Goal: Information Seeking & Learning: Find specific page/section

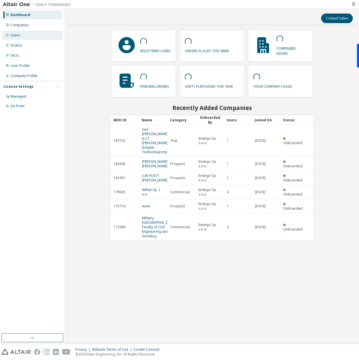
click at [22, 36] on div "Users" at bounding box center [32, 35] width 60 height 9
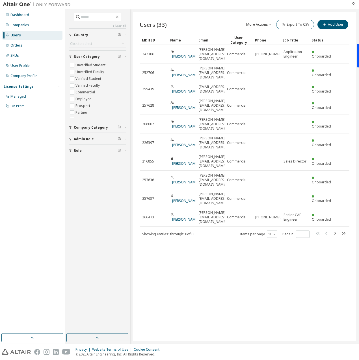
click at [96, 16] on input "text" at bounding box center [98, 17] width 34 height 6
paste input "**********"
drag, startPoint x: 97, startPoint y: 17, endPoint x: 146, endPoint y: 21, distance: 49.0
click at [146, 21] on div "**********" at bounding box center [212, 176] width 294 height 335
type input "**********"
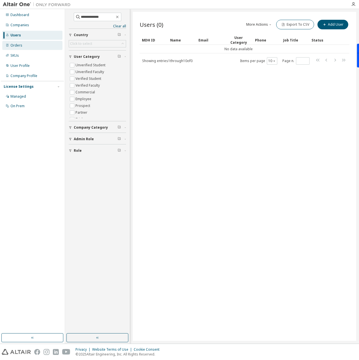
click at [14, 45] on div "Orders" at bounding box center [16, 45] width 12 height 5
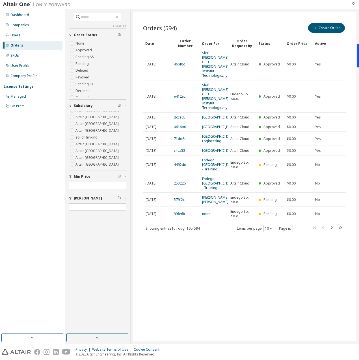
scroll to position [33, 0]
click at [86, 15] on input "text" at bounding box center [98, 17] width 34 height 6
type input "******"
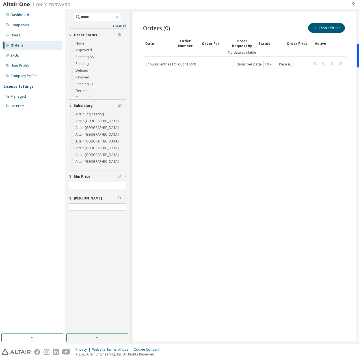
drag, startPoint x: 97, startPoint y: 16, endPoint x: 71, endPoint y: 15, distance: 25.4
click at [74, 15] on span "******" at bounding box center [97, 17] width 47 height 8
type input "********"
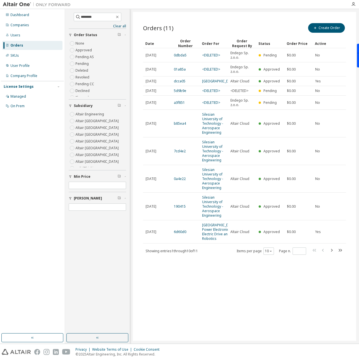
drag, startPoint x: 205, startPoint y: 123, endPoint x: 195, endPoint y: 309, distance: 186.9
click at [195, 309] on div "Orders (11) Create Order Clear Load Save Save As Field Operator Value Select fi…" at bounding box center [244, 176] width 223 height 329
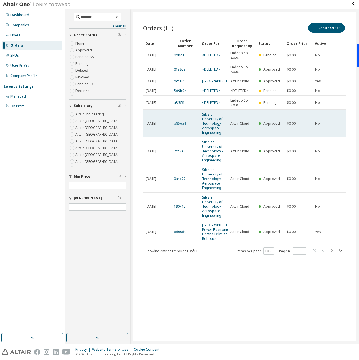
drag, startPoint x: 214, startPoint y: 138, endPoint x: 177, endPoint y: 133, distance: 37.3
drag, startPoint x: 177, startPoint y: 133, endPoint x: 212, endPoint y: 127, distance: 35.3
click at [212, 127] on link "Silesian University of Technology - Aerospace Engineering" at bounding box center [212, 123] width 21 height 23
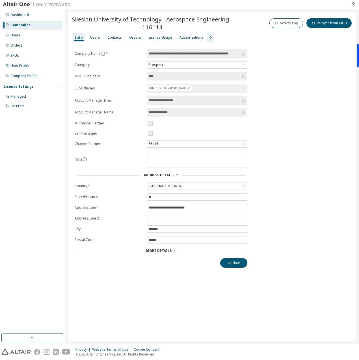
click at [173, 249] on icon at bounding box center [173, 250] width 3 height 3
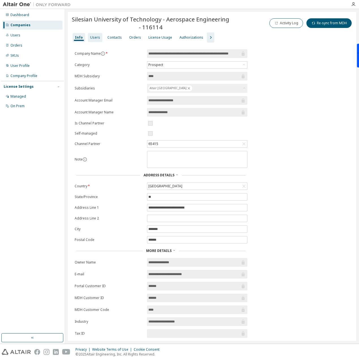
click at [97, 36] on div "Users" at bounding box center [95, 37] width 10 height 5
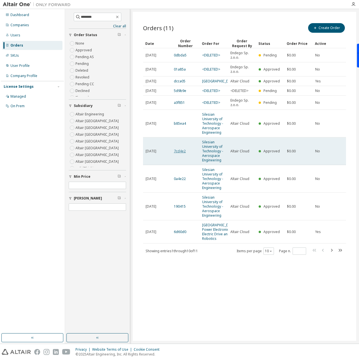
click at [181, 154] on link "7cd4e2" at bounding box center [180, 151] width 12 height 5
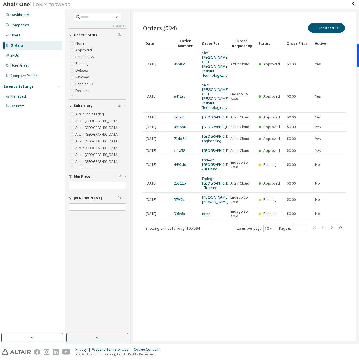
click at [102, 17] on input "text" at bounding box center [98, 17] width 34 height 6
type input "********"
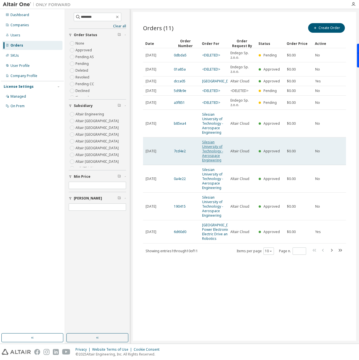
click at [208, 151] on link "Silesian University of Technology - Aerospace Engineering" at bounding box center [212, 151] width 21 height 23
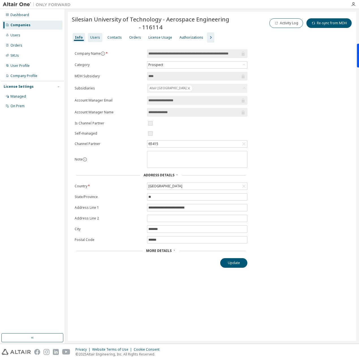
click at [92, 38] on div "Users" at bounding box center [95, 37] width 10 height 5
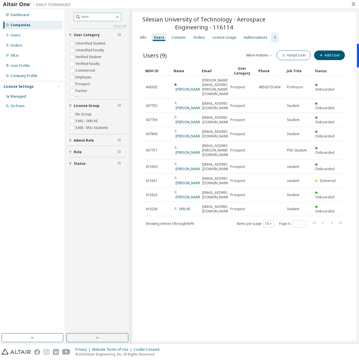
click at [94, 18] on input "text" at bounding box center [98, 17] width 34 height 6
type input "********"
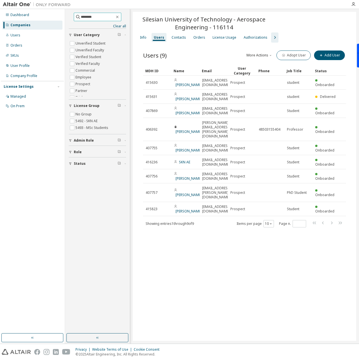
click at [115, 17] on input "********" at bounding box center [98, 17] width 34 height 6
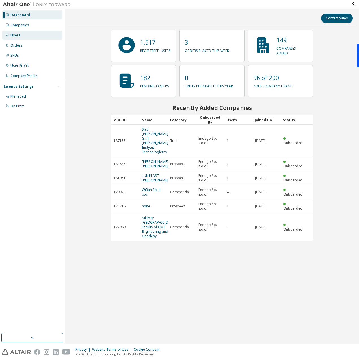
click at [24, 34] on div "Users" at bounding box center [32, 35] width 60 height 9
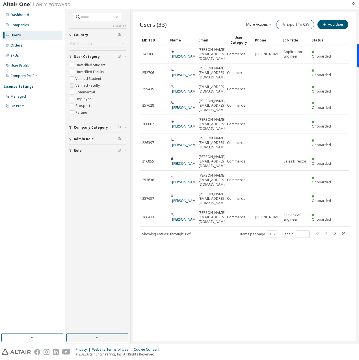
scroll to position [18, 0]
click at [99, 17] on input "text" at bounding box center [98, 17] width 34 height 6
type input "******"
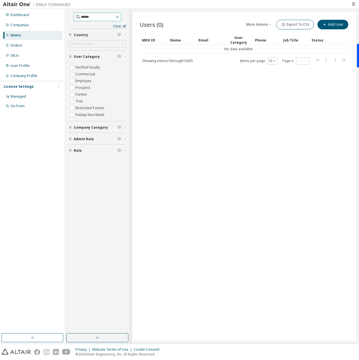
click at [119, 16] on icon "button" at bounding box center [117, 17] width 5 height 5
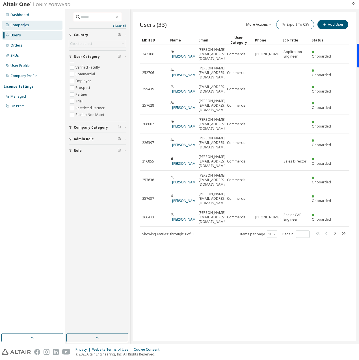
click at [24, 22] on div "Companies" at bounding box center [32, 25] width 60 height 9
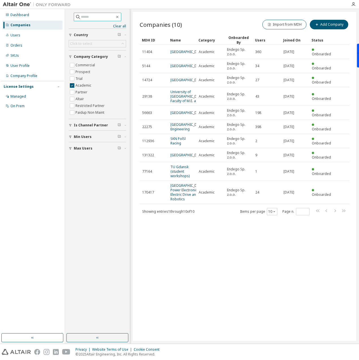
click at [108, 18] on input "text" at bounding box center [98, 17] width 34 height 6
type input "********"
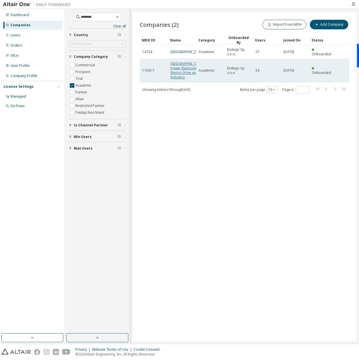
click at [176, 70] on link "[GEOGRAPHIC_DATA]-Power Electronics, Electric Drive and Robotics" at bounding box center [187, 70] width 35 height 18
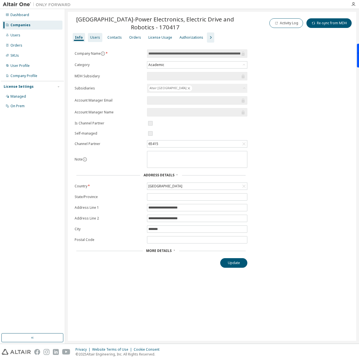
click at [94, 37] on div "Users" at bounding box center [95, 37] width 10 height 5
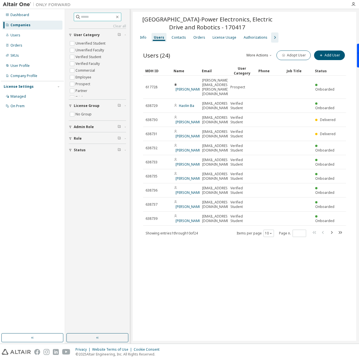
click at [88, 14] on input "text" at bounding box center [98, 17] width 34 height 6
type input "********"
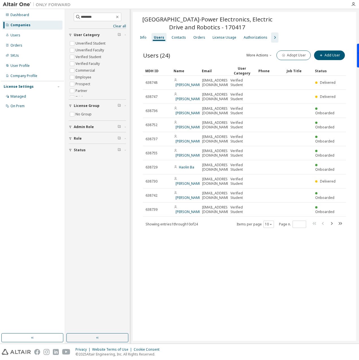
click at [19, 26] on div "Companies" at bounding box center [20, 25] width 20 height 5
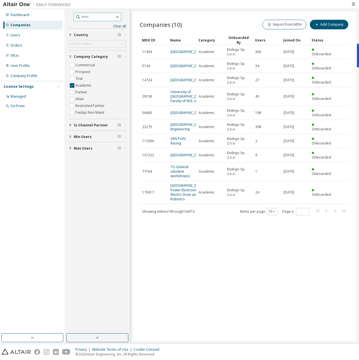
click at [81, 16] on input "text" at bounding box center [98, 17] width 34 height 6
type input "********"
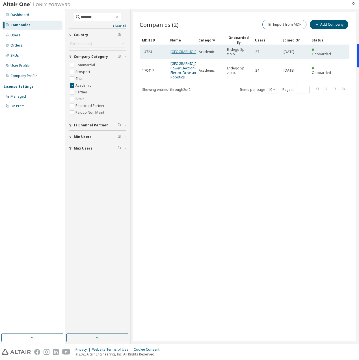
click at [174, 49] on link "[GEOGRAPHIC_DATA]" at bounding box center [187, 51] width 34 height 5
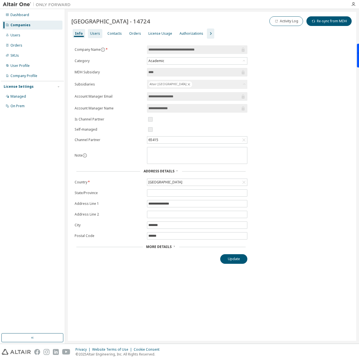
click at [91, 33] on div "Users" at bounding box center [95, 33] width 10 height 5
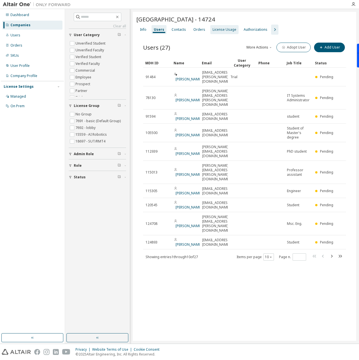
click at [226, 32] on div "License Usage" at bounding box center [224, 29] width 24 height 5
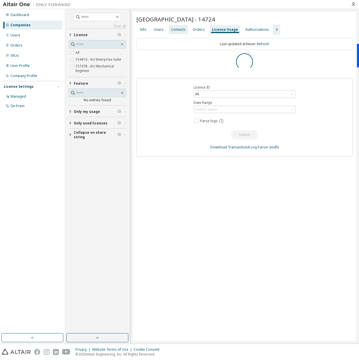
click at [178, 32] on div "Contacts" at bounding box center [178, 29] width 14 height 5
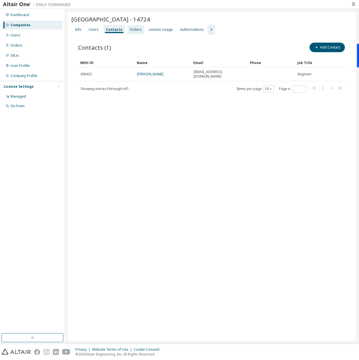
click at [135, 30] on div "Orders" at bounding box center [136, 29] width 12 height 5
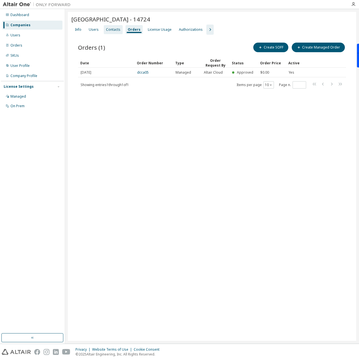
click at [115, 29] on div "Contacts" at bounding box center [113, 29] width 14 height 5
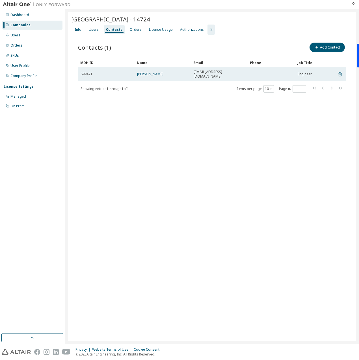
drag, startPoint x: 175, startPoint y: 71, endPoint x: 136, endPoint y: 74, distance: 39.1
click at [136, 74] on td "[PERSON_NAME]" at bounding box center [162, 74] width 56 height 14
copy link "[PERSON_NAME]"
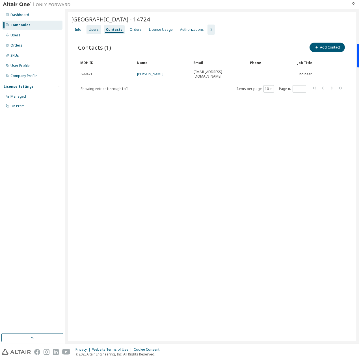
click at [95, 31] on div "Users" at bounding box center [94, 29] width 10 height 5
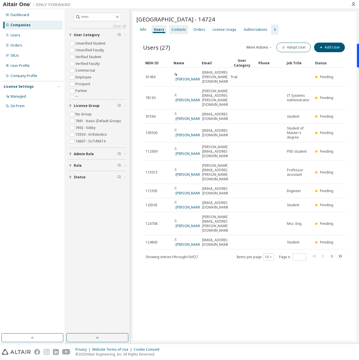
click at [179, 32] on div "Contacts" at bounding box center [178, 29] width 14 height 5
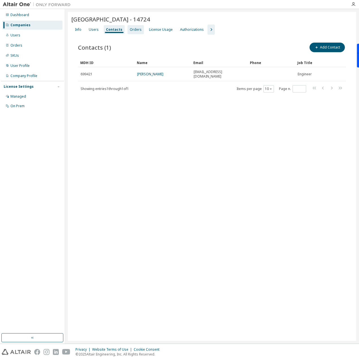
click at [130, 29] on div "Orders" at bounding box center [136, 29] width 12 height 5
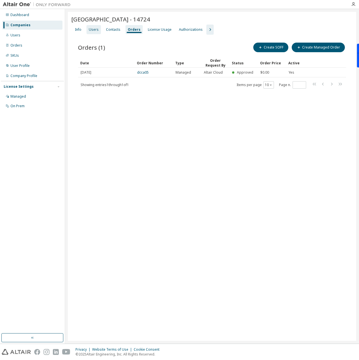
click at [91, 29] on div "Users" at bounding box center [94, 29] width 10 height 5
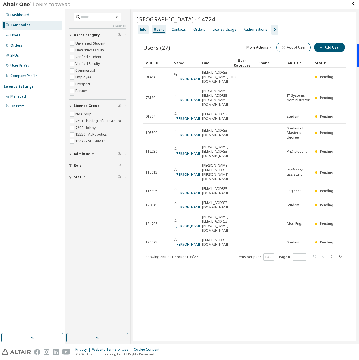
click at [143, 32] on div "Info" at bounding box center [143, 29] width 6 height 5
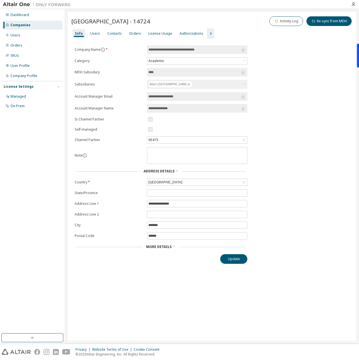
click at [26, 25] on div "Companies" at bounding box center [20, 25] width 20 height 5
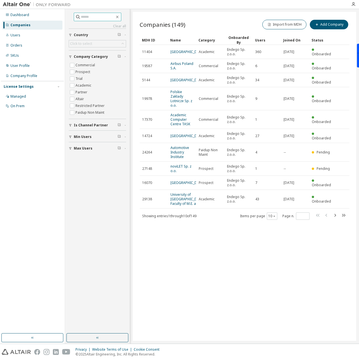
click at [93, 16] on input "text" at bounding box center [98, 17] width 34 height 6
click at [21, 34] on div "Users" at bounding box center [32, 35] width 60 height 9
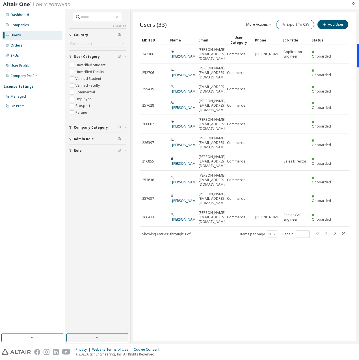
click at [93, 13] on span at bounding box center [97, 17] width 47 height 8
click at [96, 18] on input "text" at bounding box center [98, 17] width 34 height 6
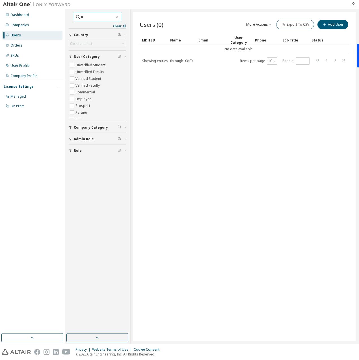
type input "*"
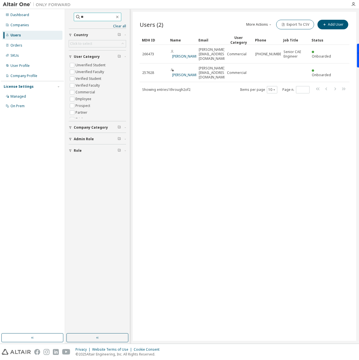
type input "*"
click at [18, 45] on div "Orders" at bounding box center [16, 45] width 12 height 5
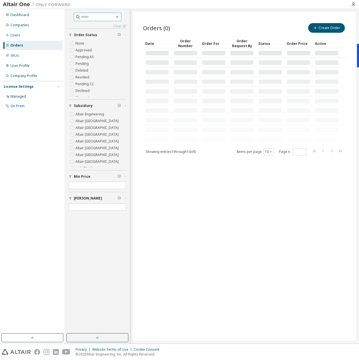
click at [83, 16] on input "text" at bounding box center [98, 17] width 34 height 6
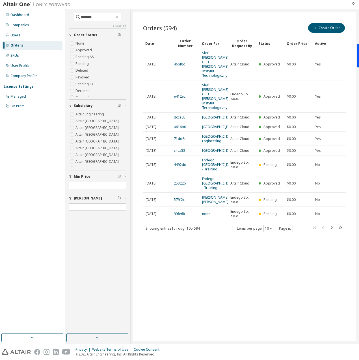
type input "********"
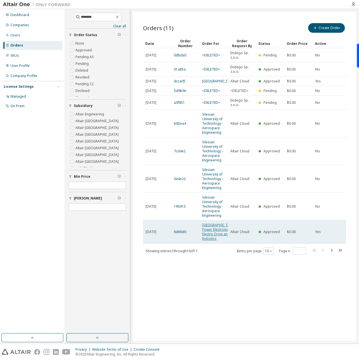
click at [206, 237] on link "[GEOGRAPHIC_DATA]-Power Electronics, Electric Drive and Robotics" at bounding box center [219, 232] width 35 height 18
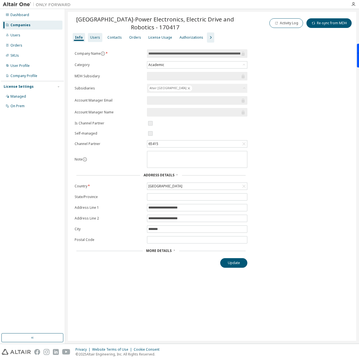
click at [95, 39] on div "Users" at bounding box center [95, 37] width 10 height 5
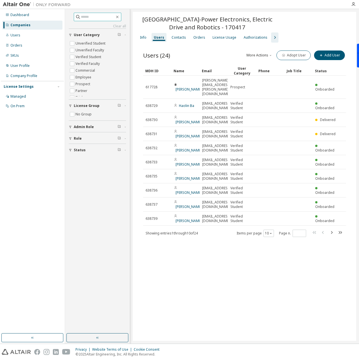
click at [93, 17] on input "text" at bounding box center [98, 17] width 34 height 6
click at [22, 26] on div "Companies" at bounding box center [20, 25] width 20 height 5
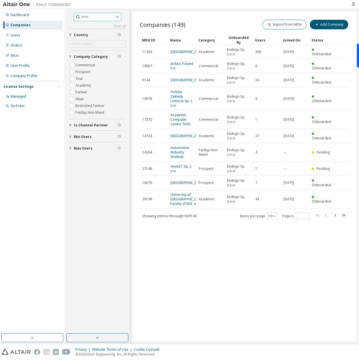
click at [91, 16] on input "text" at bounding box center [98, 17] width 34 height 6
type input "********"
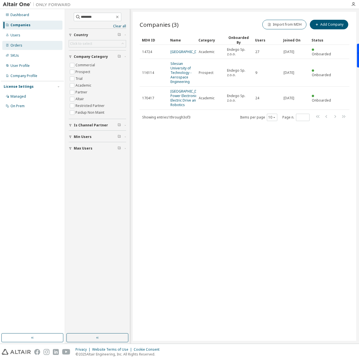
click at [16, 45] on div "Orders" at bounding box center [16, 45] width 12 height 5
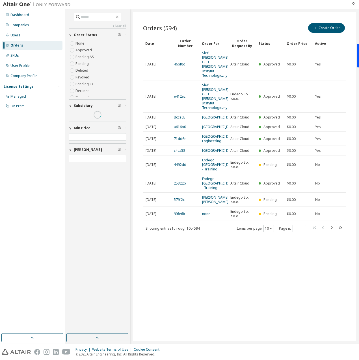
click at [83, 15] on input "text" at bounding box center [98, 17] width 34 height 6
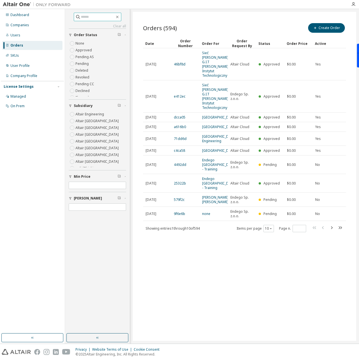
click at [83, 16] on input "text" at bounding box center [98, 17] width 34 height 6
type input "********"
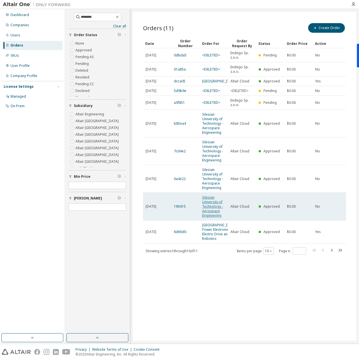
click at [215, 213] on link "Silesian University of Technology - Aerospace Engineering" at bounding box center [212, 206] width 21 height 23
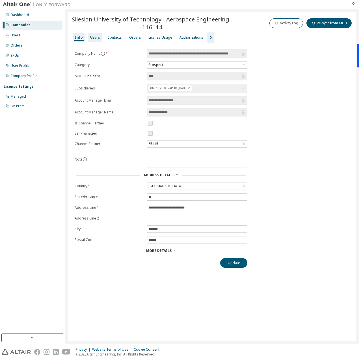
click at [92, 36] on div "Users" at bounding box center [95, 37] width 10 height 5
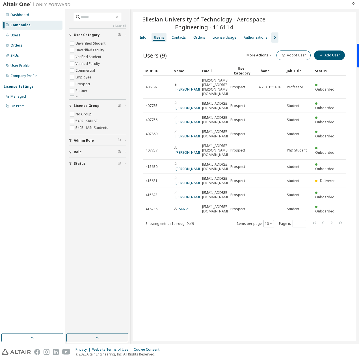
drag, startPoint x: 228, startPoint y: 70, endPoint x: 258, endPoint y: 68, distance: 30.8
drag, startPoint x: 228, startPoint y: 69, endPoint x: 233, endPoint y: 68, distance: 5.3
drag, startPoint x: 227, startPoint y: 68, endPoint x: 254, endPoint y: 69, distance: 26.6
drag, startPoint x: 227, startPoint y: 70, endPoint x: 276, endPoint y: 73, distance: 48.4
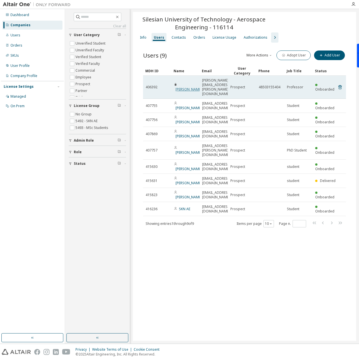
click at [188, 87] on link "[PERSON_NAME]" at bounding box center [188, 89] width 26 height 5
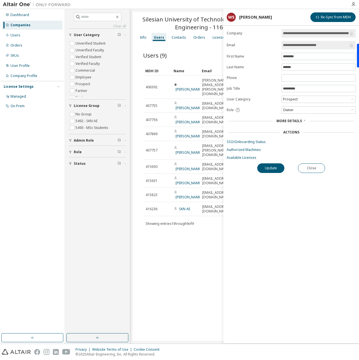
drag, startPoint x: 320, startPoint y: 43, endPoint x: 280, endPoint y: 43, distance: 40.1
click at [280, 43] on form "**********" at bounding box center [290, 94] width 129 height 131
click at [200, 56] on div "Users (9) More Actions Import From CSV Export To CSV Adopt User Add User" at bounding box center [244, 55] width 203 height 12
click at [315, 165] on button "Close" at bounding box center [311, 168] width 27 height 10
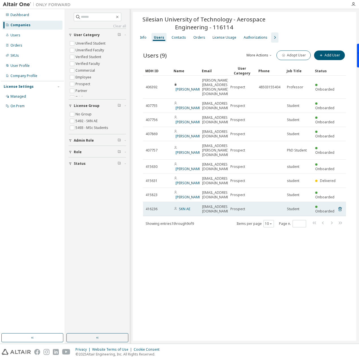
click at [184, 202] on td "SKN AE" at bounding box center [185, 209] width 28 height 14
click at [184, 207] on link "SKN AE" at bounding box center [184, 209] width 11 height 5
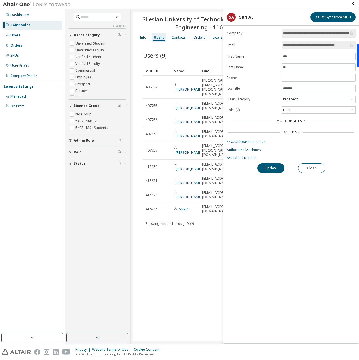
drag, startPoint x: 347, startPoint y: 44, endPoint x: 279, endPoint y: 44, distance: 68.6
click at [279, 44] on form "**********" at bounding box center [290, 94] width 129 height 131
click at [15, 46] on div "Orders" at bounding box center [16, 45] width 12 height 5
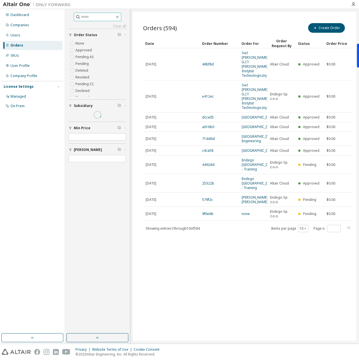
click at [94, 15] on input "text" at bounding box center [98, 17] width 34 height 6
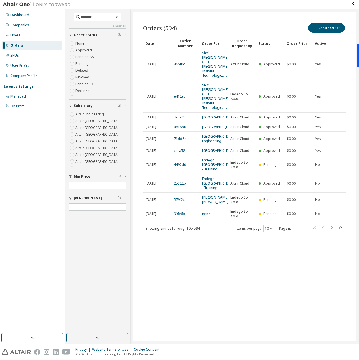
type input "********"
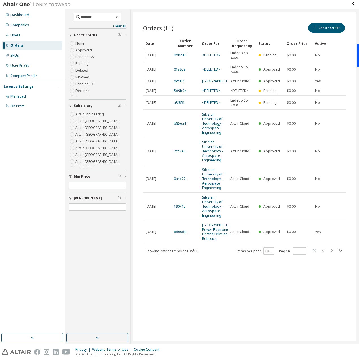
click at [210, 122] on link "Silesian University of Technology - Aerospace Engineering" at bounding box center [212, 123] width 21 height 23
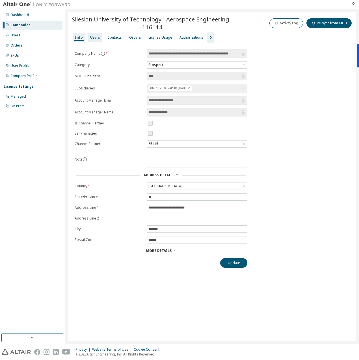
click at [96, 38] on div "Users" at bounding box center [95, 37] width 10 height 5
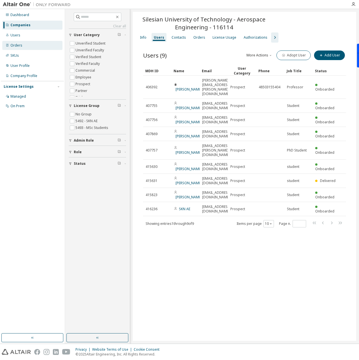
click at [20, 47] on div "Orders" at bounding box center [16, 45] width 12 height 5
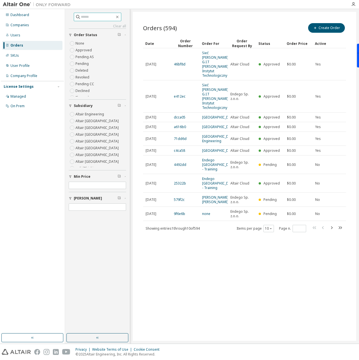
click at [83, 16] on input "text" at bounding box center [98, 17] width 34 height 6
type input "********"
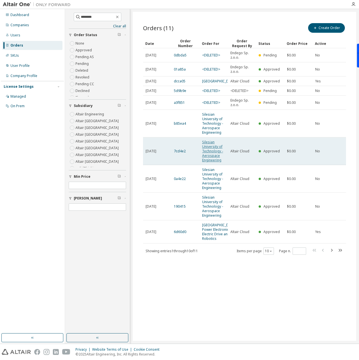
click at [209, 154] on link "Silesian University of Technology - Aerospace Engineering" at bounding box center [212, 151] width 21 height 23
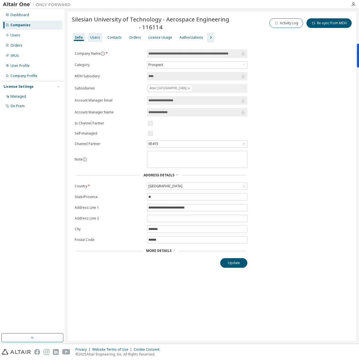
click at [94, 36] on div "Users" at bounding box center [95, 37] width 10 height 5
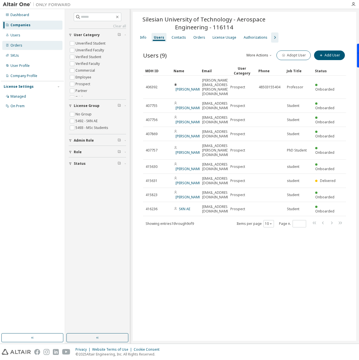
click at [21, 47] on div "Orders" at bounding box center [16, 45] width 12 height 5
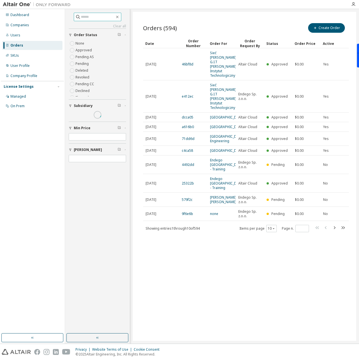
click at [88, 16] on input "text" at bounding box center [98, 17] width 34 height 6
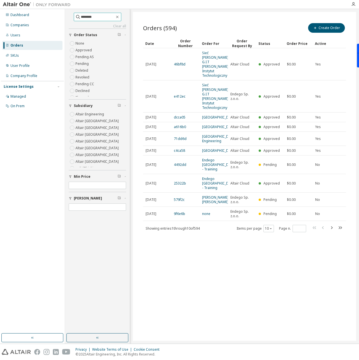
type input "********"
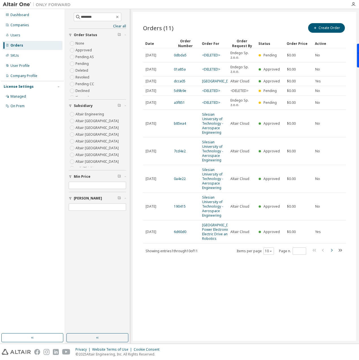
click at [331, 254] on icon "button" at bounding box center [331, 250] width 7 height 7
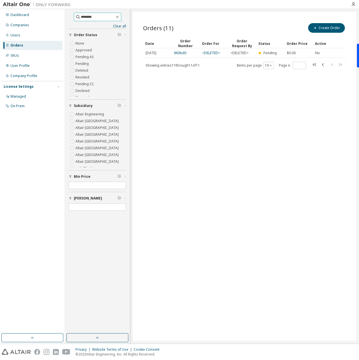
click at [90, 18] on input "********" at bounding box center [98, 17] width 34 height 6
click at [323, 64] on icon "button" at bounding box center [322, 64] width 7 height 7
type input "*"
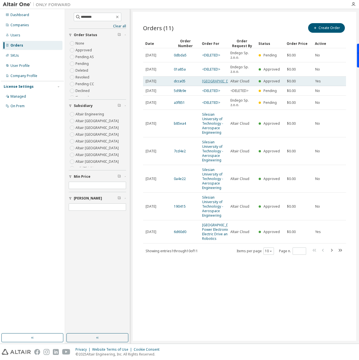
click at [210, 84] on link "[GEOGRAPHIC_DATA]" at bounding box center [219, 81] width 34 height 5
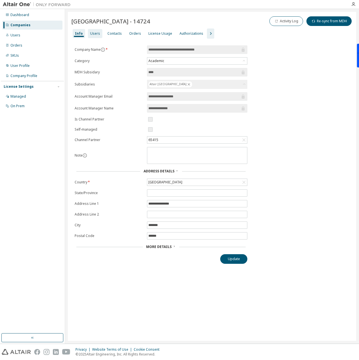
click at [94, 31] on div "Users" at bounding box center [95, 33] width 14 height 9
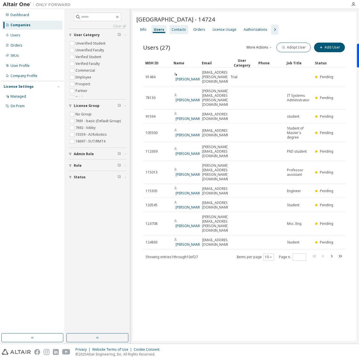
click at [174, 32] on div "Contacts" at bounding box center [178, 29] width 14 height 5
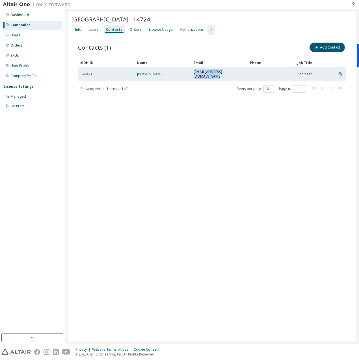
drag, startPoint x: 241, startPoint y: 73, endPoint x: 194, endPoint y: 70, distance: 47.5
click at [194, 70] on div "[EMAIL_ADDRESS][DOMAIN_NAME]" at bounding box center [218, 74] width 51 height 9
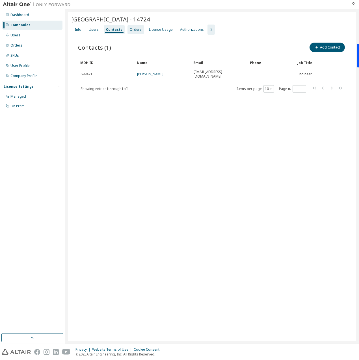
click at [132, 27] on div "Orders" at bounding box center [135, 29] width 16 height 9
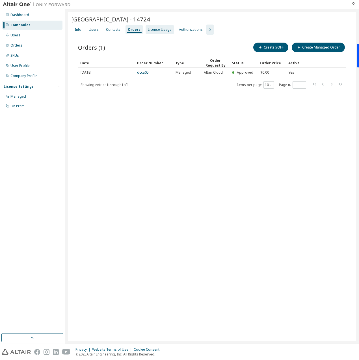
click at [158, 29] on div "License Usage" at bounding box center [160, 29] width 24 height 5
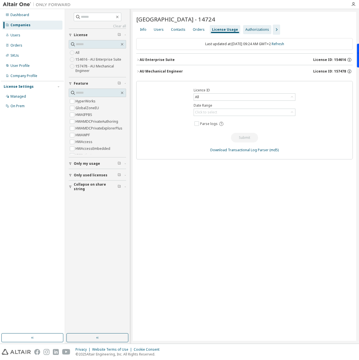
click at [252, 32] on div "Authorizations" at bounding box center [257, 29] width 24 height 5
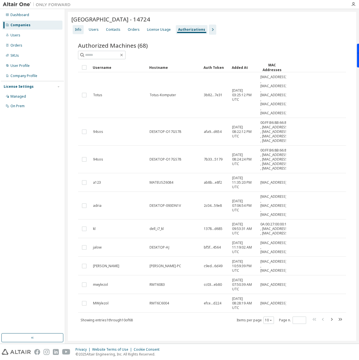
click at [81, 29] on div "Info" at bounding box center [78, 29] width 11 height 9
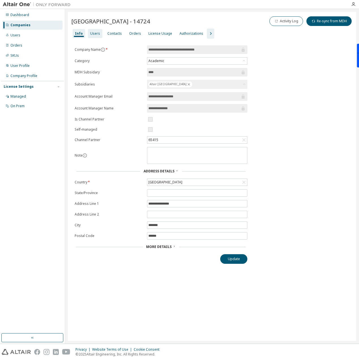
click at [99, 32] on div "Users" at bounding box center [95, 33] width 14 height 9
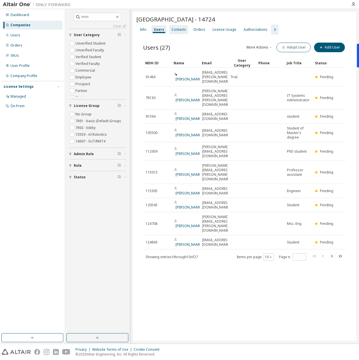
click at [114, 33] on div "User Category" at bounding box center [99, 35] width 51 height 5
